Goal: Information Seeking & Learning: Check status

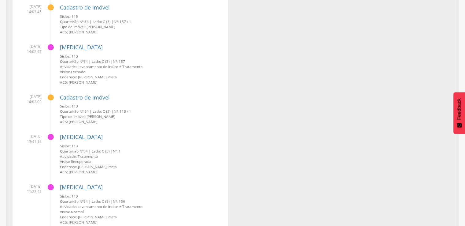
scroll to position [5140, 0]
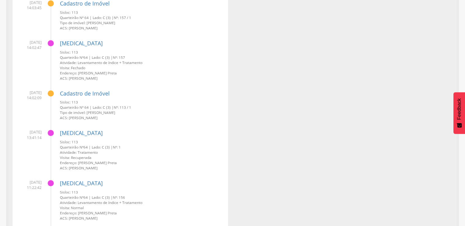
click at [212, 87] on div "Cadastro de Imóvel Sisloc: 113 Quarteirão Nº 64 | Lado: C (3) | Nº: 113 / 1 Tip…" at bounding box center [142, 102] width 164 height 35
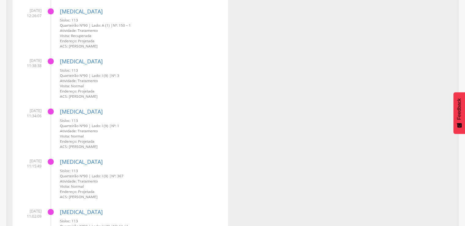
scroll to position [0, 0]
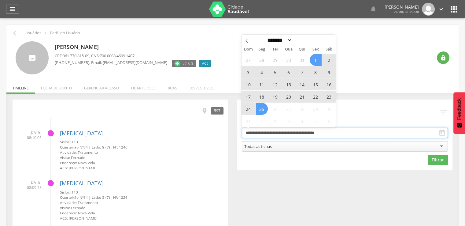
click at [299, 135] on input "**********" at bounding box center [345, 133] width 207 height 10
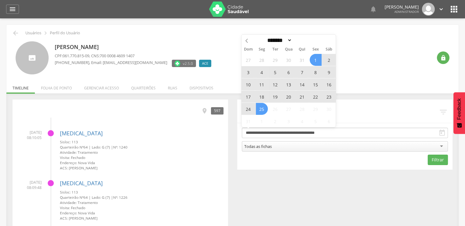
click at [286, 98] on span "20" at bounding box center [289, 97] width 12 height 12
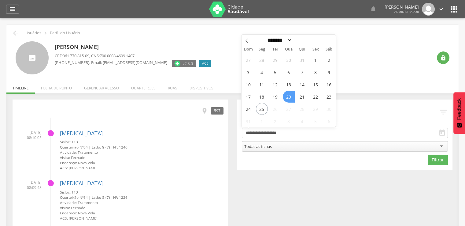
click at [286, 98] on span "20" at bounding box center [289, 97] width 12 height 12
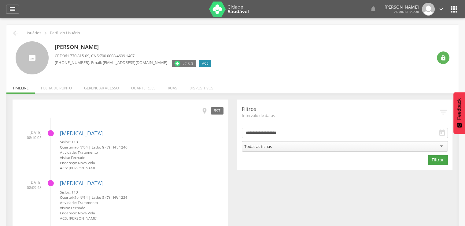
click at [429, 158] on button "Filtrar" at bounding box center [438, 160] width 20 height 10
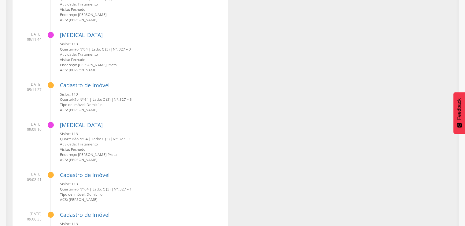
scroll to position [2722, 0]
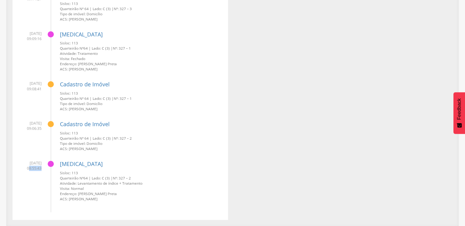
drag, startPoint x: 14, startPoint y: 165, endPoint x: 25, endPoint y: 166, distance: 10.7
click at [29, 195] on li "[DATE] 08:55:43 [MEDICAL_DATA] Sisloc: 113 Quarteirão Nº 64 | Lado: C (3) | Nº:…" at bounding box center [120, 179] width 207 height 46
drag, startPoint x: 47, startPoint y: 195, endPoint x: 50, endPoint y: 195, distance: 3.4
click at [49, 195] on li "[DATE] 08:55:43 [MEDICAL_DATA] Sisloc: 113 Quarteirão Nº 64 | Lado: C (3) | Nº:…" at bounding box center [120, 179] width 207 height 46
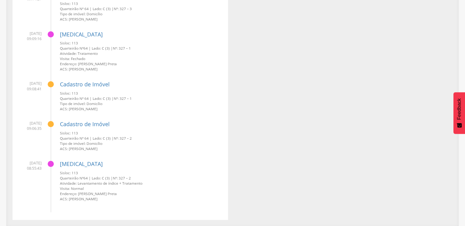
click at [23, 162] on span "[DATE] 08:55:43" at bounding box center [29, 165] width 24 height 10
click at [28, 168] on span "[DATE] 08:55:43" at bounding box center [29, 165] width 24 height 10
click at [33, 167] on span "[DATE] 08:55:43" at bounding box center [29, 165] width 24 height 10
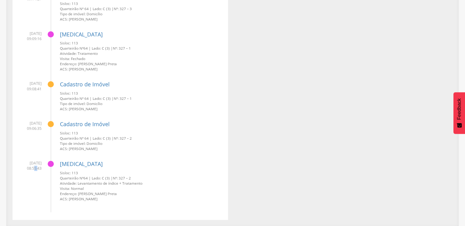
click at [33, 167] on span "[DATE] 08:55:43" at bounding box center [29, 165] width 24 height 10
click at [26, 169] on span "[DATE] 08:55:43" at bounding box center [29, 165] width 24 height 10
drag, startPoint x: 170, startPoint y: 187, endPoint x: 130, endPoint y: 184, distance: 39.3
click at [130, 184] on div "Sisloc: 113 Quarteirão Nº 64 | Lado: C (3) | Nº: 327 – 2 Atividade: Levantament…" at bounding box center [142, 185] width 164 height 31
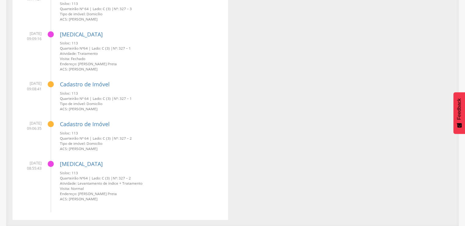
drag, startPoint x: 130, startPoint y: 201, endPoint x: 13, endPoint y: 166, distance: 121.3
click at [82, 192] on small "Endereço: [PERSON_NAME] Preta" at bounding box center [142, 193] width 164 height 5
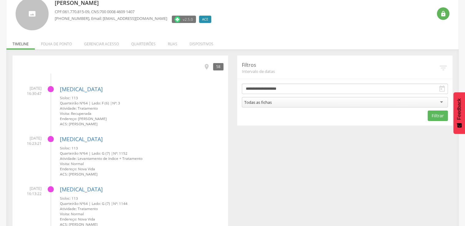
scroll to position [0, 0]
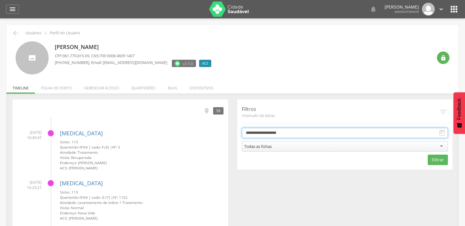
click at [303, 133] on input "**********" at bounding box center [345, 133] width 207 height 10
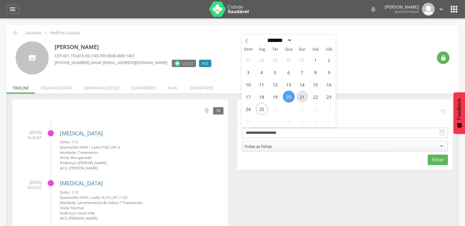
click at [303, 98] on span "21" at bounding box center [302, 97] width 12 height 12
type input "**********"
click at [430, 162] on button "Filtrar" at bounding box center [438, 160] width 20 height 10
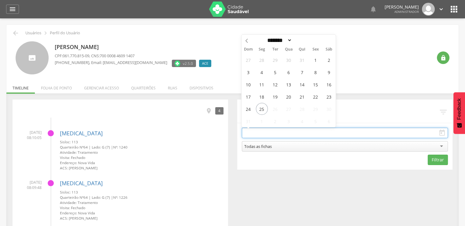
click at [339, 133] on input "text" at bounding box center [345, 133] width 207 height 10
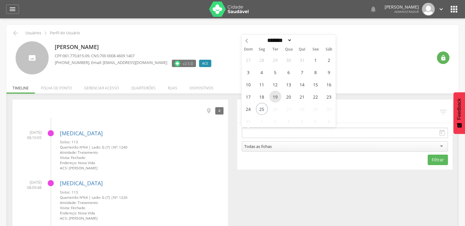
click at [279, 96] on span "19" at bounding box center [276, 97] width 12 height 12
type input "**********"
click at [279, 96] on span "19" at bounding box center [276, 97] width 12 height 12
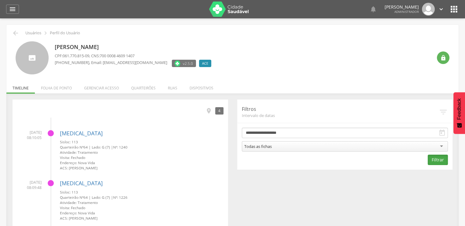
click at [442, 159] on button "Filtrar" at bounding box center [438, 160] width 20 height 10
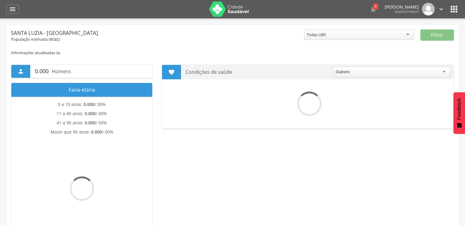
click at [458, 14] on icon "" at bounding box center [454, 9] width 10 height 10
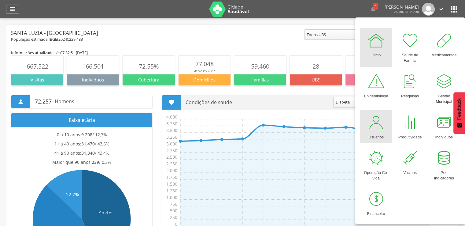
click at [379, 112] on link "Usuários" at bounding box center [376, 126] width 32 height 33
